Goal: Task Accomplishment & Management: Manage account settings

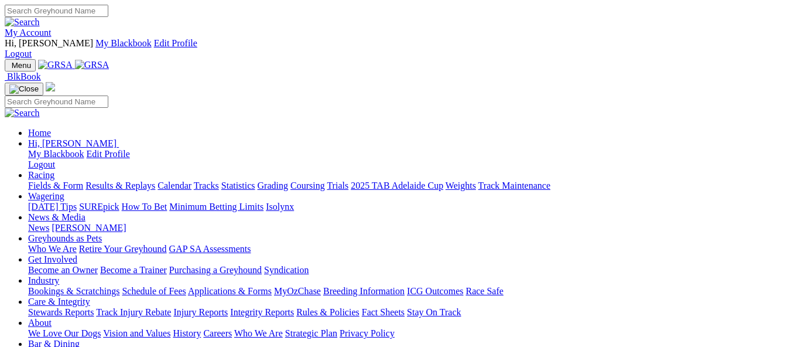
click at [191, 180] on link "Calendar" at bounding box center [174, 185] width 34 height 10
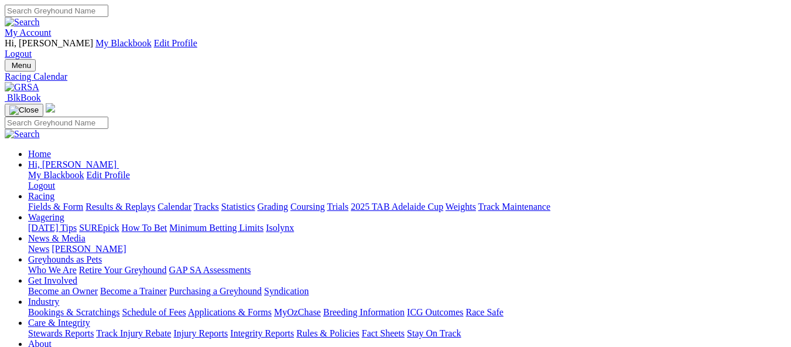
click at [52, 28] on link "My Account" at bounding box center [28, 33] width 47 height 10
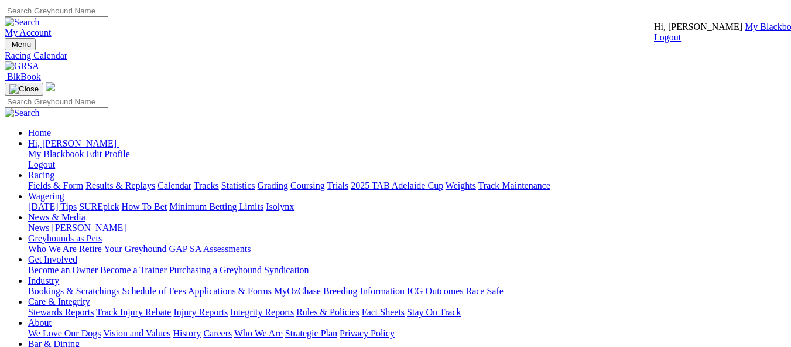
click at [745, 32] on link "My Blackbook" at bounding box center [773, 27] width 56 height 10
